Goal: Task Accomplishment & Management: Complete application form

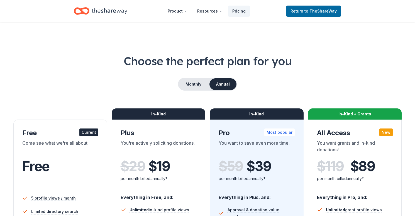
scroll to position [142, 0]
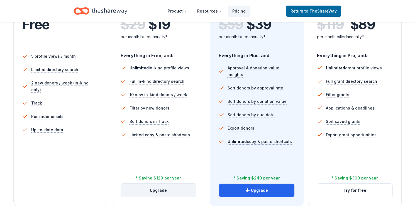
click at [172, 189] on button "Upgrade" at bounding box center [159, 190] width 76 height 13
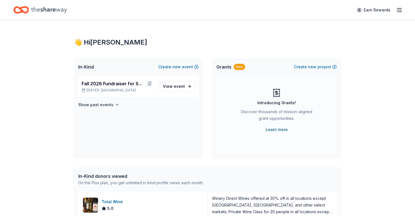
click at [278, 131] on link "Learn more" at bounding box center [277, 129] width 22 height 7
click at [170, 88] on span "View event" at bounding box center [174, 86] width 22 height 7
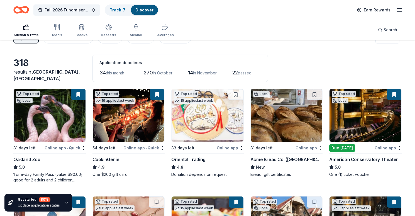
scroll to position [14, 0]
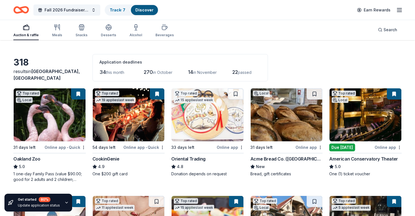
click at [278, 115] on img at bounding box center [287, 114] width 72 height 53
click at [79, 11] on span "Fall 2026 Fundraiser for SFYC" at bounding box center [67, 10] width 45 height 7
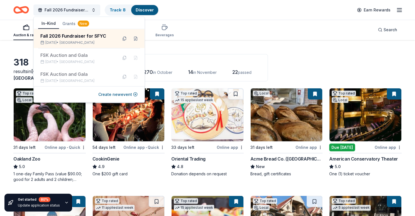
click at [261, 11] on div "Fall 2026 Fundraiser for SFYC Track · 8 Discover Earn Rewards" at bounding box center [207, 9] width 388 height 13
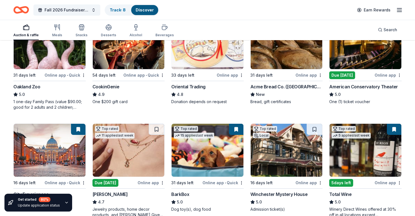
scroll to position [118, 0]
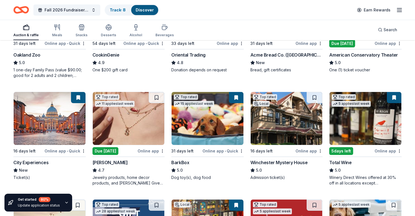
click at [293, 128] on img at bounding box center [287, 118] width 72 height 53
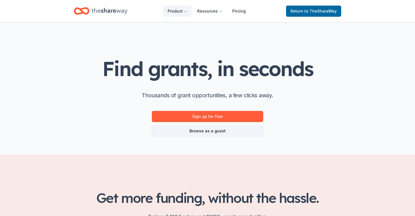
click at [211, 130] on link "Browse as a guest" at bounding box center [207, 130] width 111 height 11
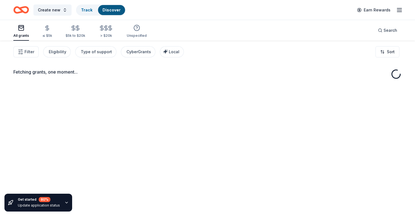
click at [208, 131] on div "Fetching grants, one moment..." at bounding box center [207, 149] width 415 height 216
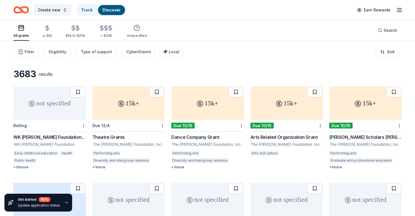
click at [293, 137] on div "Arts Related Organization Grant" at bounding box center [287, 137] width 72 height 7
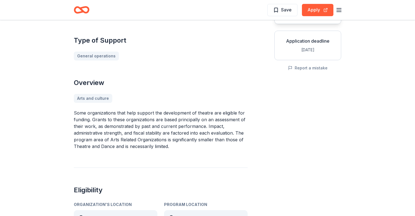
scroll to position [103, 0]
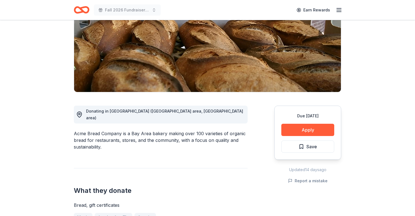
scroll to position [93, 0]
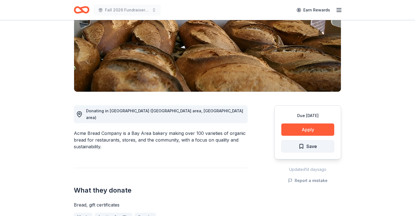
click at [310, 140] on button "Save" at bounding box center [307, 146] width 53 height 12
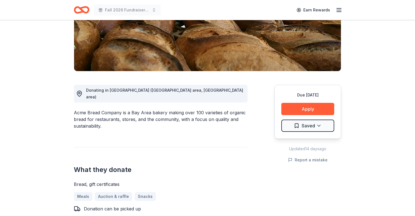
scroll to position [114, 0]
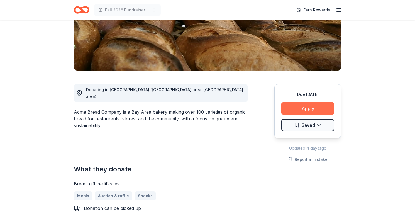
click at [318, 102] on button "Apply" at bounding box center [307, 108] width 53 height 12
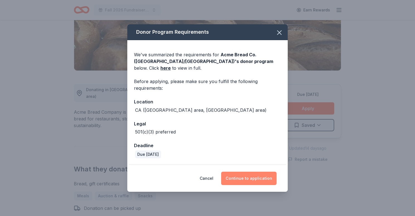
click at [258, 177] on button "Continue to application" at bounding box center [248, 178] width 55 height 13
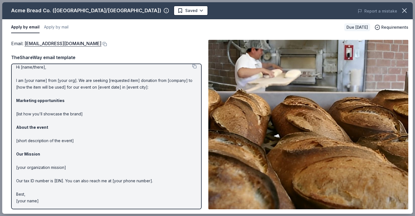
scroll to position [4, 0]
click at [59, 135] on p "Hi [name/there], I am [your name] from [your org]. We are seeking [requested it…" at bounding box center [106, 134] width 181 height 140
click at [52, 138] on p "Hi [name/there], I am [your name] from [your org]. We are seeking [requested it…" at bounding box center [106, 134] width 181 height 140
click at [84, 44] on link "donations.berkeley@acmebread.com" at bounding box center [63, 43] width 77 height 7
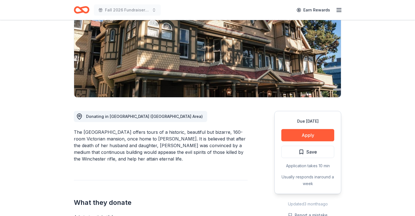
scroll to position [72, 0]
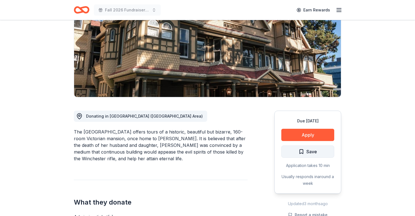
click at [315, 151] on span "Save" at bounding box center [312, 151] width 11 height 7
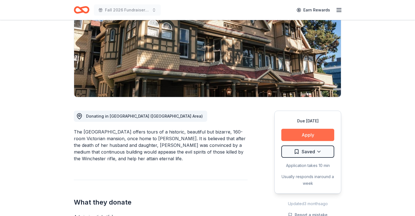
click at [316, 132] on button "Apply" at bounding box center [307, 135] width 53 height 12
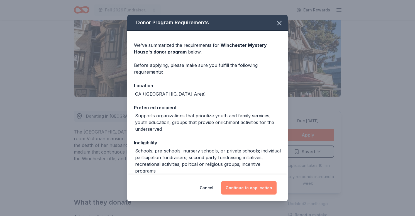
click at [254, 188] on button "Continue to application" at bounding box center [248, 187] width 55 height 13
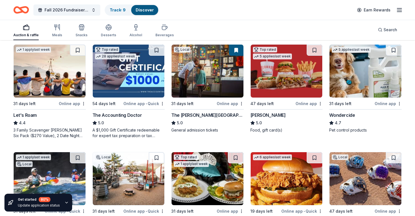
scroll to position [275, 0]
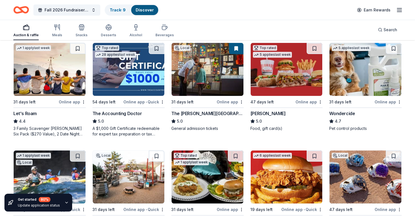
click at [51, 76] on img at bounding box center [50, 69] width 72 height 53
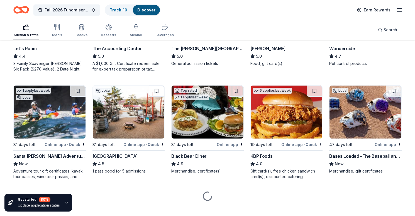
scroll to position [342, 0]
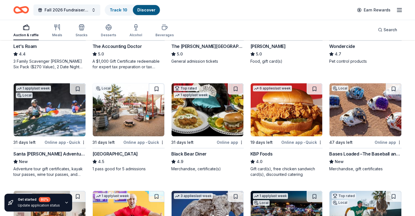
click at [155, 88] on button at bounding box center [157, 88] width 16 height 11
click at [135, 108] on img at bounding box center [129, 109] width 72 height 53
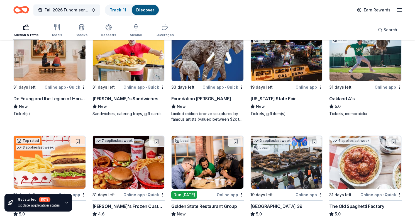
scroll to position [505, 0]
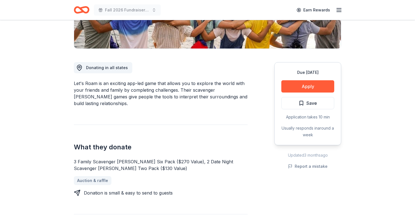
scroll to position [122, 0]
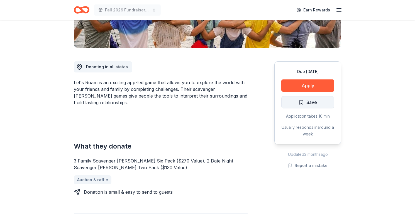
click at [315, 103] on span "Save" at bounding box center [312, 102] width 11 height 7
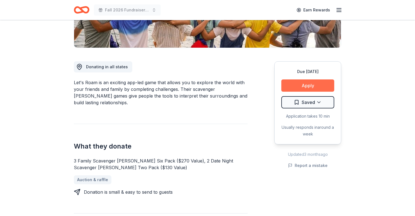
click at [314, 86] on button "Apply" at bounding box center [307, 85] width 53 height 12
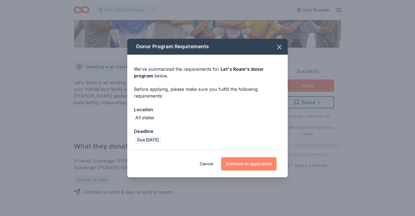
click at [252, 161] on button "Continue to application" at bounding box center [248, 163] width 55 height 13
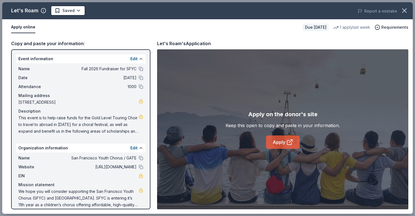
click at [282, 142] on link "Apply" at bounding box center [283, 141] width 34 height 13
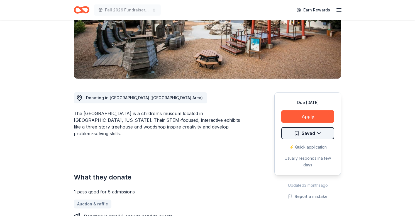
scroll to position [91, 0]
click at [303, 125] on html "Fall 2026 Fundraiser for SFYC Earn Rewards Due [DATE] [GEOGRAPHIC_DATA] 4.5 • 4…" at bounding box center [207, 17] width 415 height 216
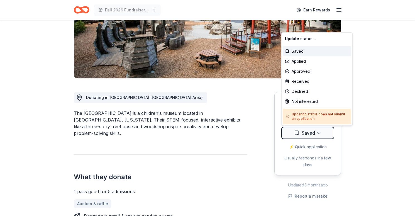
click at [364, 125] on html "Fall 2026 Fundraiser for SFYC Earn Rewards Due [DATE] [GEOGRAPHIC_DATA] 4.5 • 4…" at bounding box center [207, 17] width 415 height 216
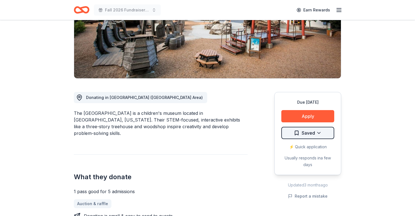
click at [322, 125] on html "Fall 2026 Fundraiser for SFYC Earn Rewards Due [DATE] [GEOGRAPHIC_DATA] 4.5 • 4…" at bounding box center [207, 17] width 415 height 216
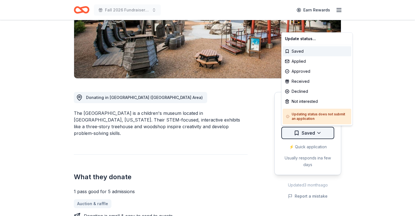
click at [302, 125] on html "Fall 2026 Fundraiser for SFYC Earn Rewards Due [DATE] [GEOGRAPHIC_DATA] 4.5 • 4…" at bounding box center [207, 17] width 415 height 216
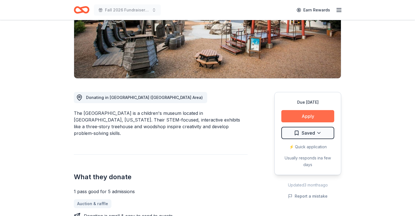
click at [314, 118] on button "Apply" at bounding box center [307, 116] width 53 height 12
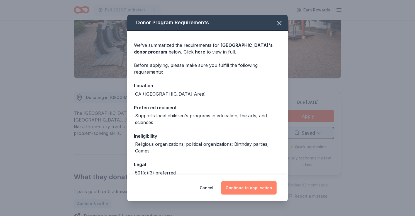
click at [269, 182] on button "Continue to application" at bounding box center [248, 187] width 55 height 13
